Goal: Contribute content

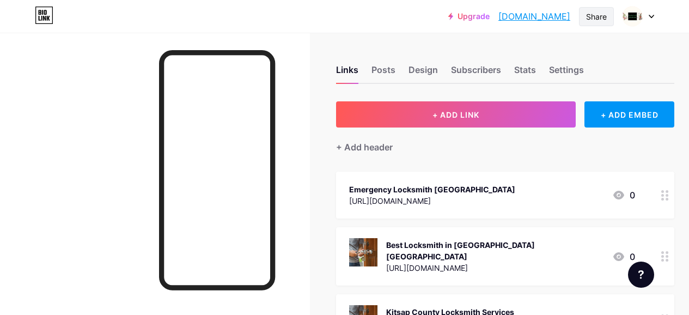
click at [595, 20] on div "Share" at bounding box center [596, 16] width 21 height 11
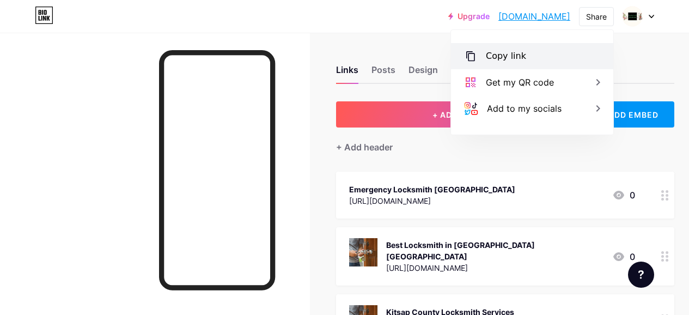
click at [511, 54] on div "Copy link" at bounding box center [506, 56] width 40 height 13
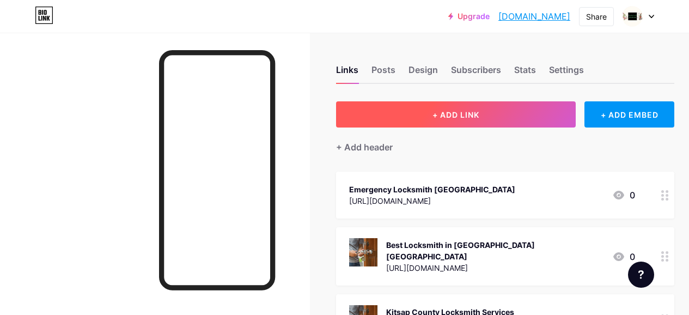
click at [434, 124] on button "+ ADD LINK" at bounding box center [456, 114] width 240 height 26
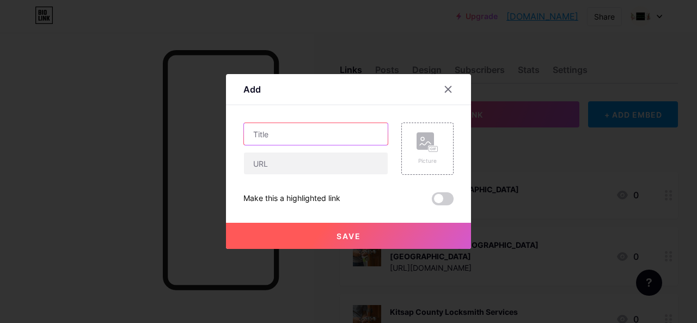
click at [262, 137] on input "text" at bounding box center [316, 134] width 144 height 22
click at [272, 130] on input "text" at bounding box center [316, 134] width 144 height 22
paste input "Locksmith for Home"
type input "Locksmith for Home"
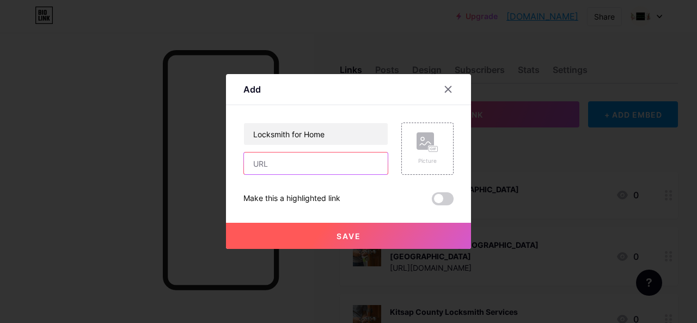
drag, startPoint x: 272, startPoint y: 169, endPoint x: 256, endPoint y: 225, distance: 58.3
click at [272, 169] on input "text" at bounding box center [316, 163] width 144 height 22
click at [270, 177] on div "Locksmith for Home Picture Make this a highlighted link Save" at bounding box center [348, 164] width 210 height 83
click at [266, 166] on input "text" at bounding box center [316, 163] width 144 height 22
paste input "https://gravatar.com/silverdalelocksmith"
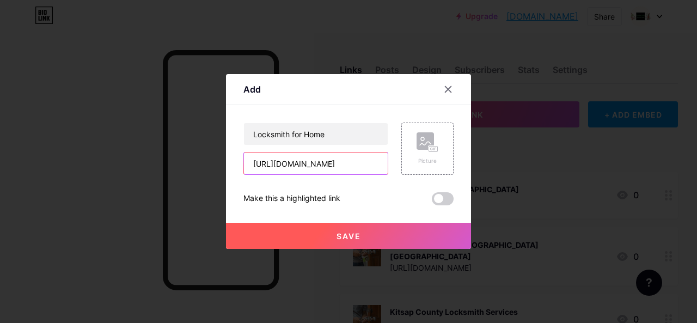
scroll to position [0, 19]
type input "https://gravatar.com/silverdalelocksmith"
click at [305, 234] on button "Save" at bounding box center [348, 236] width 245 height 26
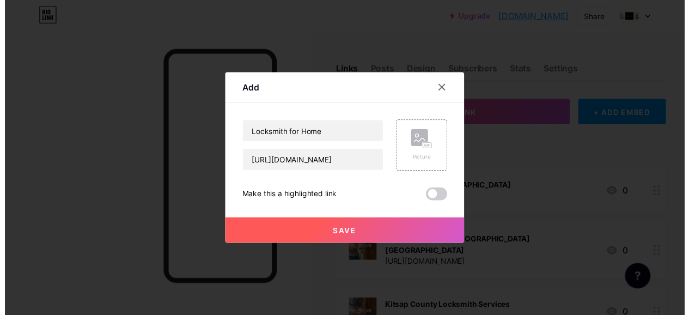
scroll to position [0, 0]
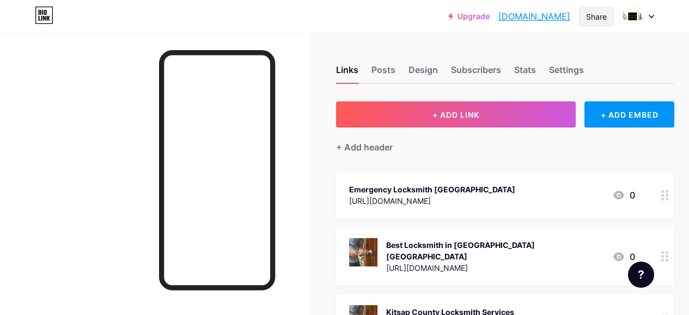
click at [597, 15] on div "Share" at bounding box center [596, 16] width 21 height 11
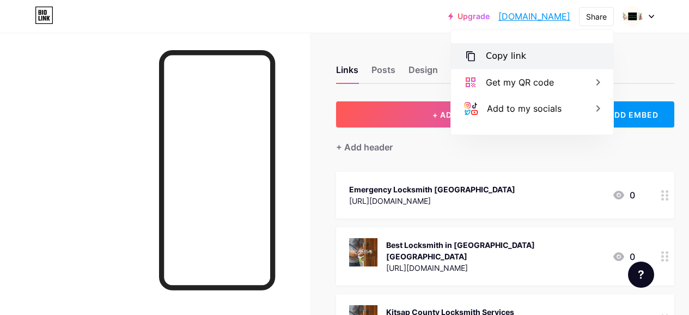
click at [554, 60] on div "Copy link" at bounding box center [532, 56] width 162 height 26
